Goal: Task Accomplishment & Management: Manage account settings

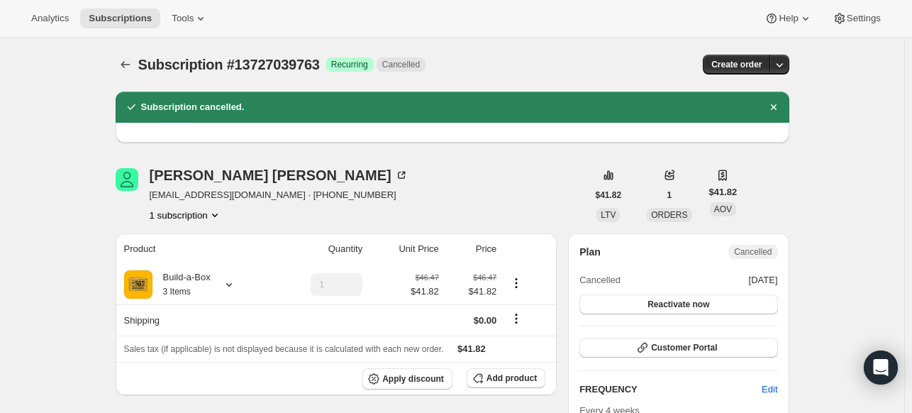
scroll to position [581, 0]
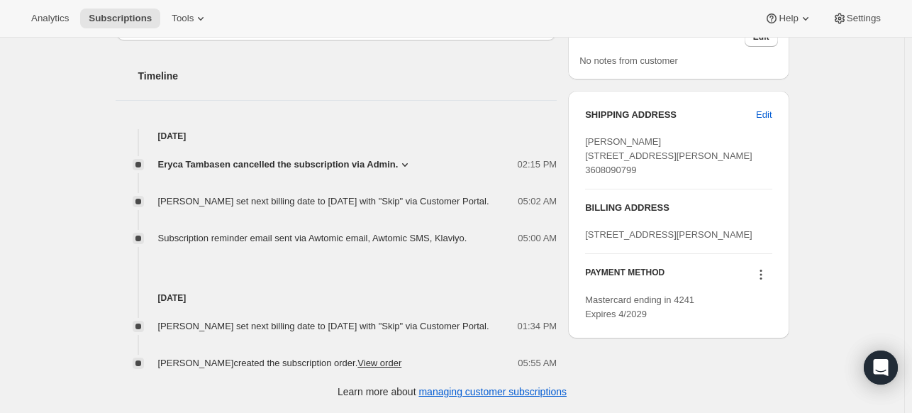
click at [158, 16] on button "Subscriptions" at bounding box center [120, 19] width 80 height 20
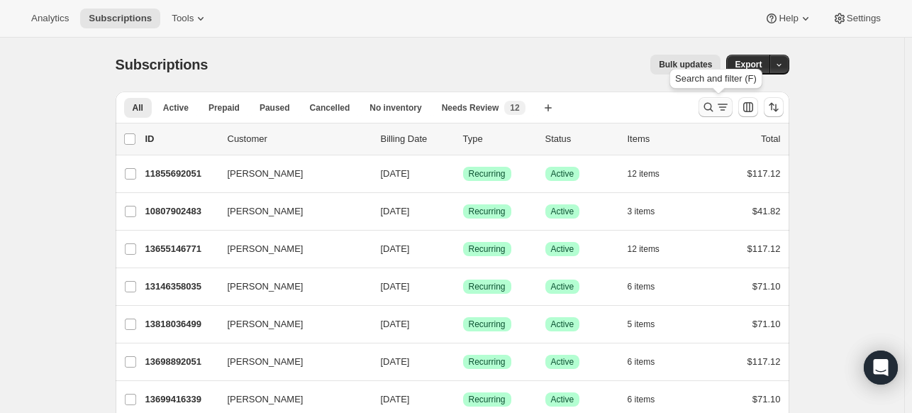
click at [715, 109] on icon "Search and filter results" at bounding box center [708, 107] width 14 height 14
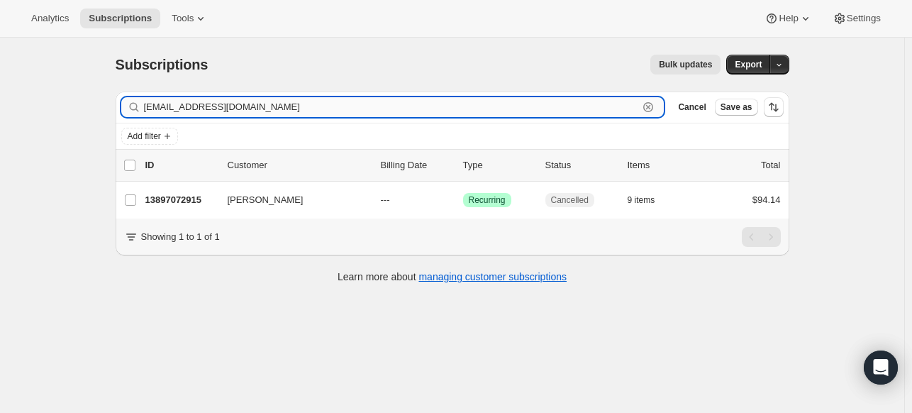
click at [337, 108] on input "[EMAIL_ADDRESS][DOMAIN_NAME]" at bounding box center [391, 107] width 495 height 20
paste input "[EMAIL_ADDRESS]"
type input "[EMAIL_ADDRESS][DOMAIN_NAME]"
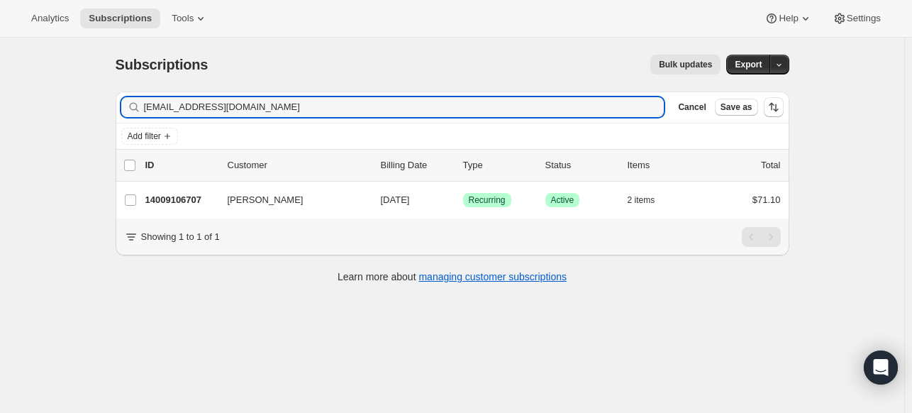
click at [186, 202] on p "14009106707" at bounding box center [180, 200] width 71 height 14
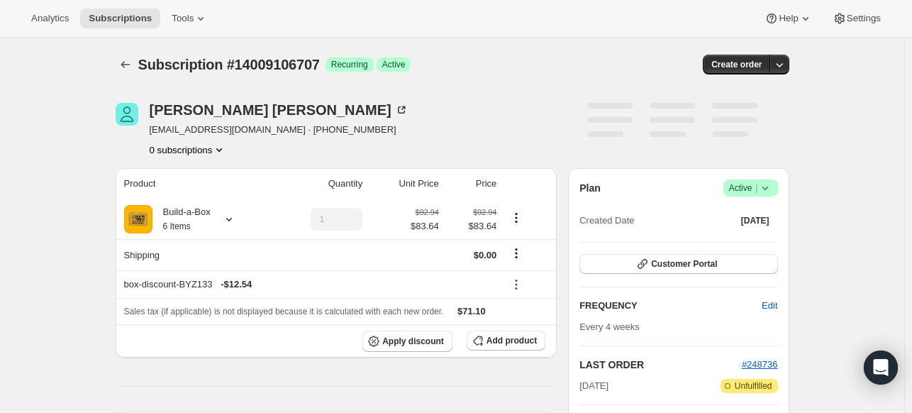
click at [770, 189] on icon at bounding box center [765, 188] width 14 height 14
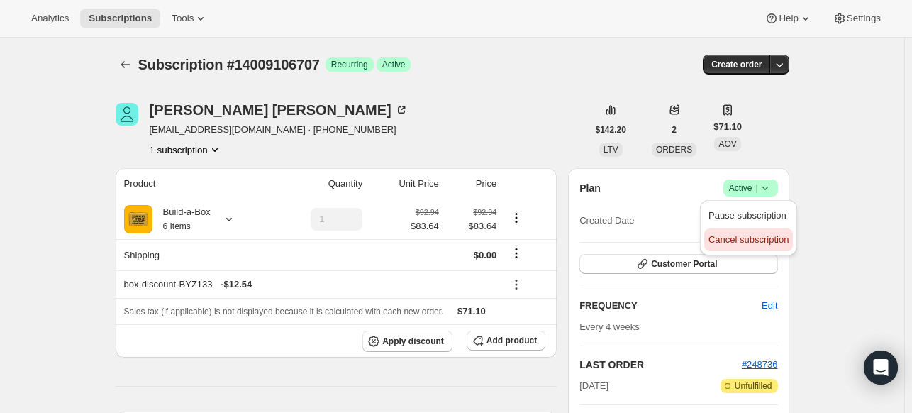
click at [748, 233] on span "Cancel subscription" at bounding box center [748, 240] width 80 height 14
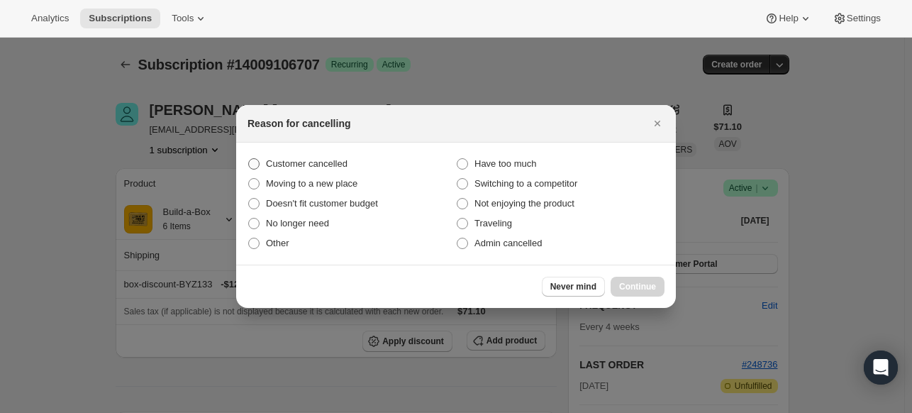
click at [298, 162] on span "Customer cancelled" at bounding box center [307, 163] width 82 height 11
click at [249, 159] on input "Customer cancelled" at bounding box center [248, 158] width 1 height 1
radio input "true"
click at [628, 282] on span "Continue" at bounding box center [637, 286] width 37 height 11
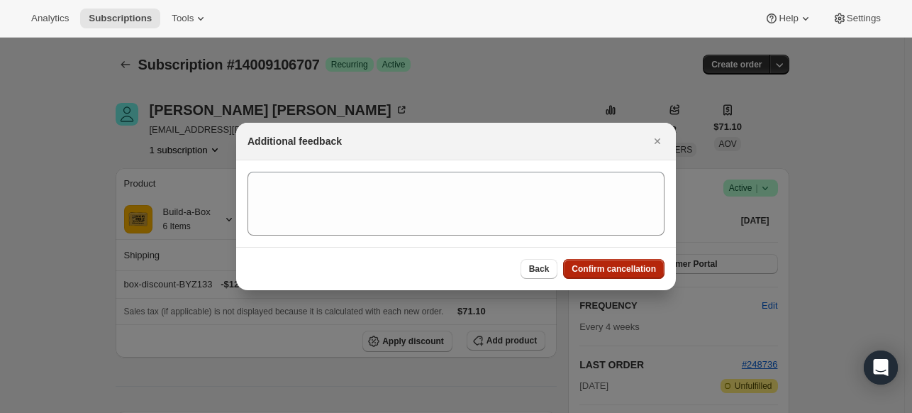
click at [613, 269] on span "Confirm cancellation" at bounding box center [614, 268] width 84 height 11
